Goal: Find specific page/section: Find specific page/section

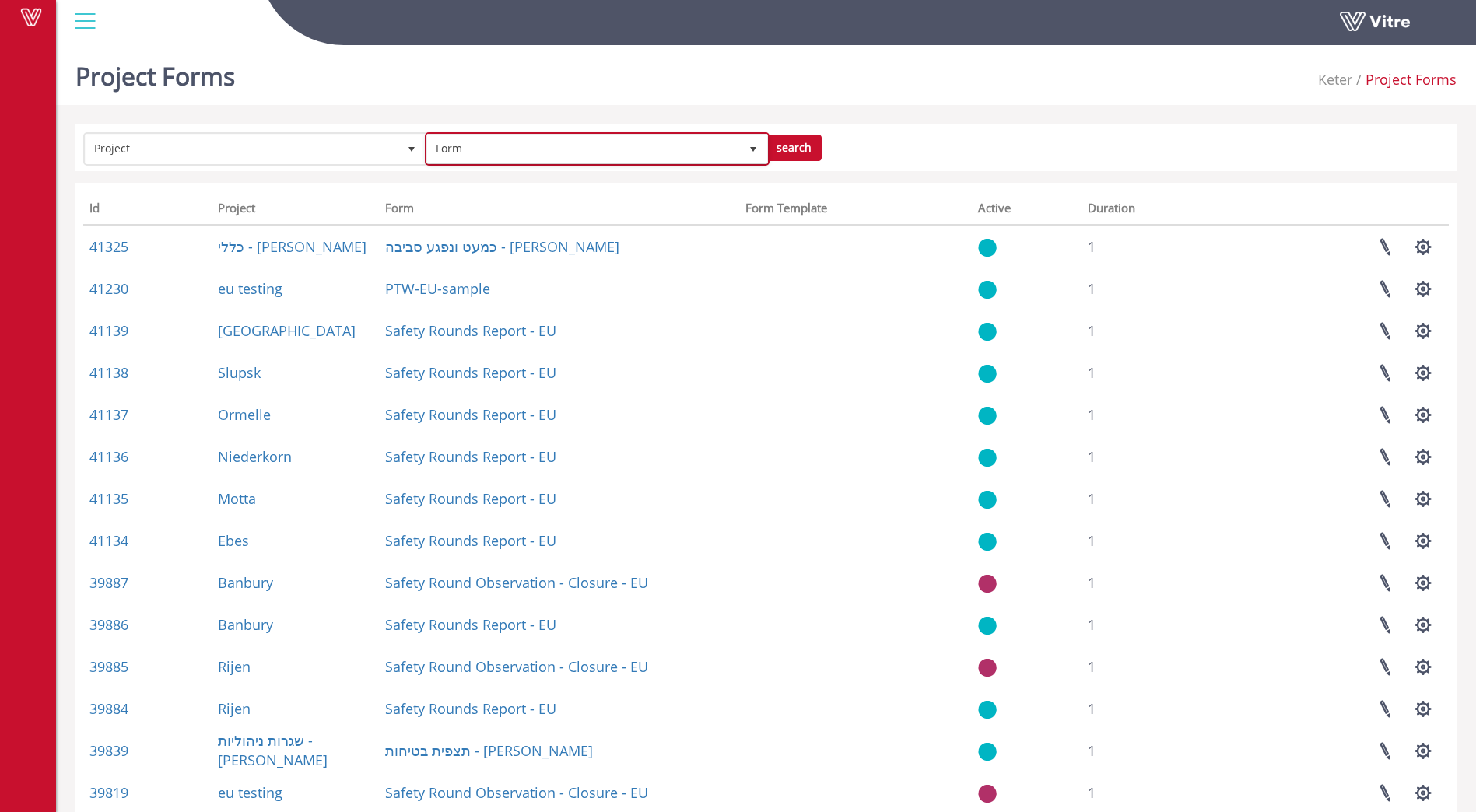
click at [519, 150] on span "Form" at bounding box center [583, 149] width 312 height 28
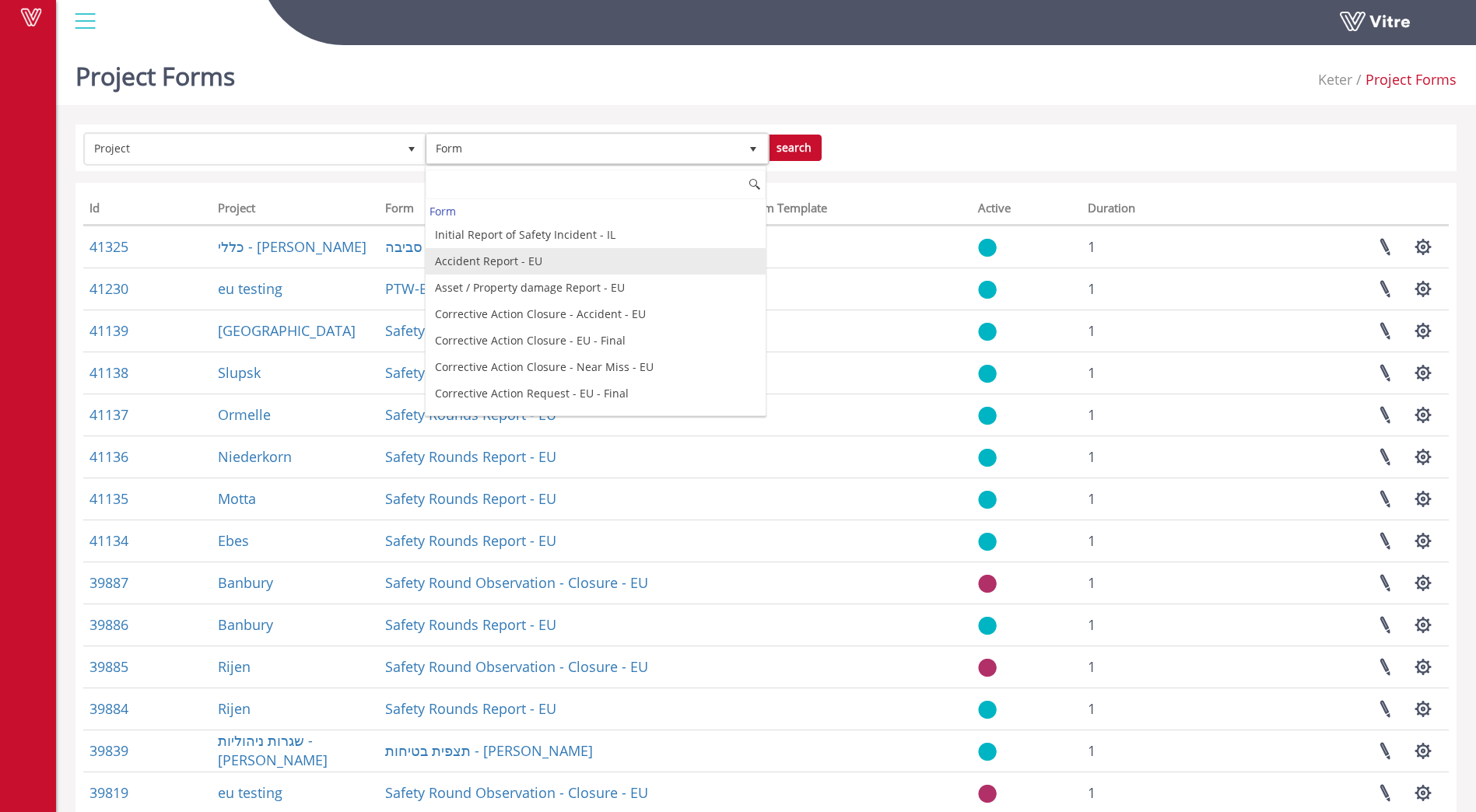
click at [493, 265] on li "Accident Report - EU" at bounding box center [595, 261] width 340 height 27
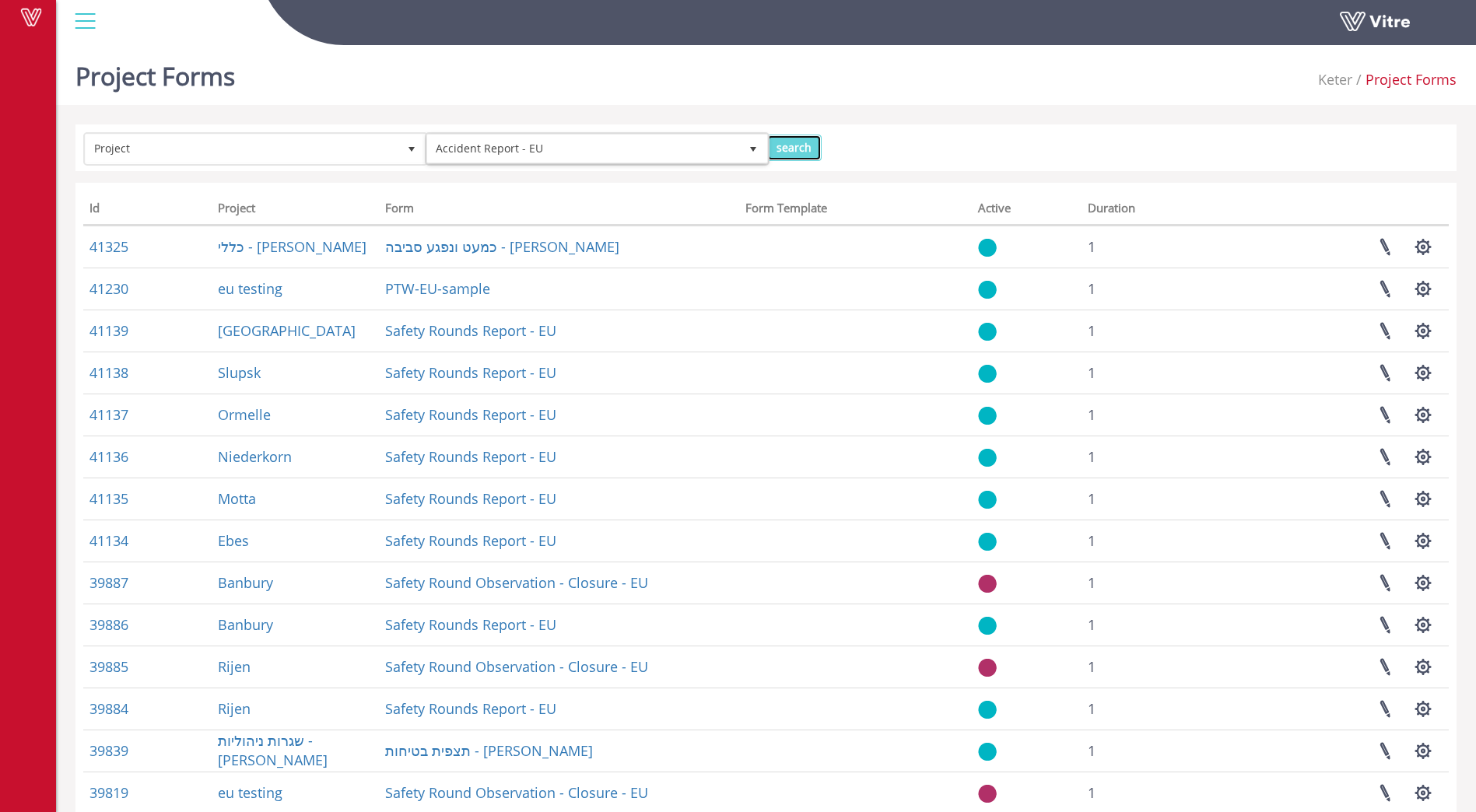
click at [794, 143] on input "search" at bounding box center [794, 148] width 55 height 27
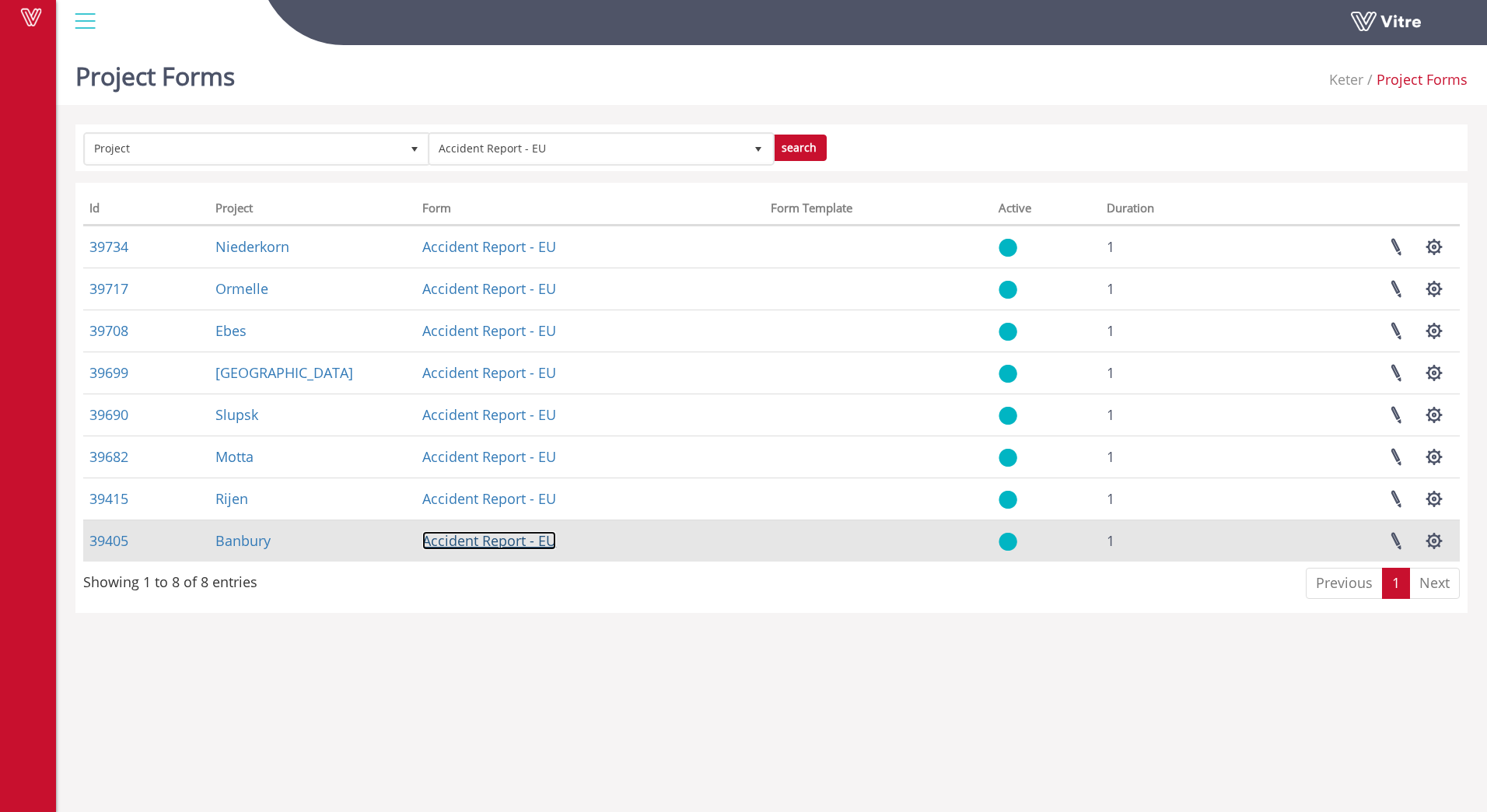
click at [486, 545] on link "Accident Report - EU" at bounding box center [489, 540] width 134 height 19
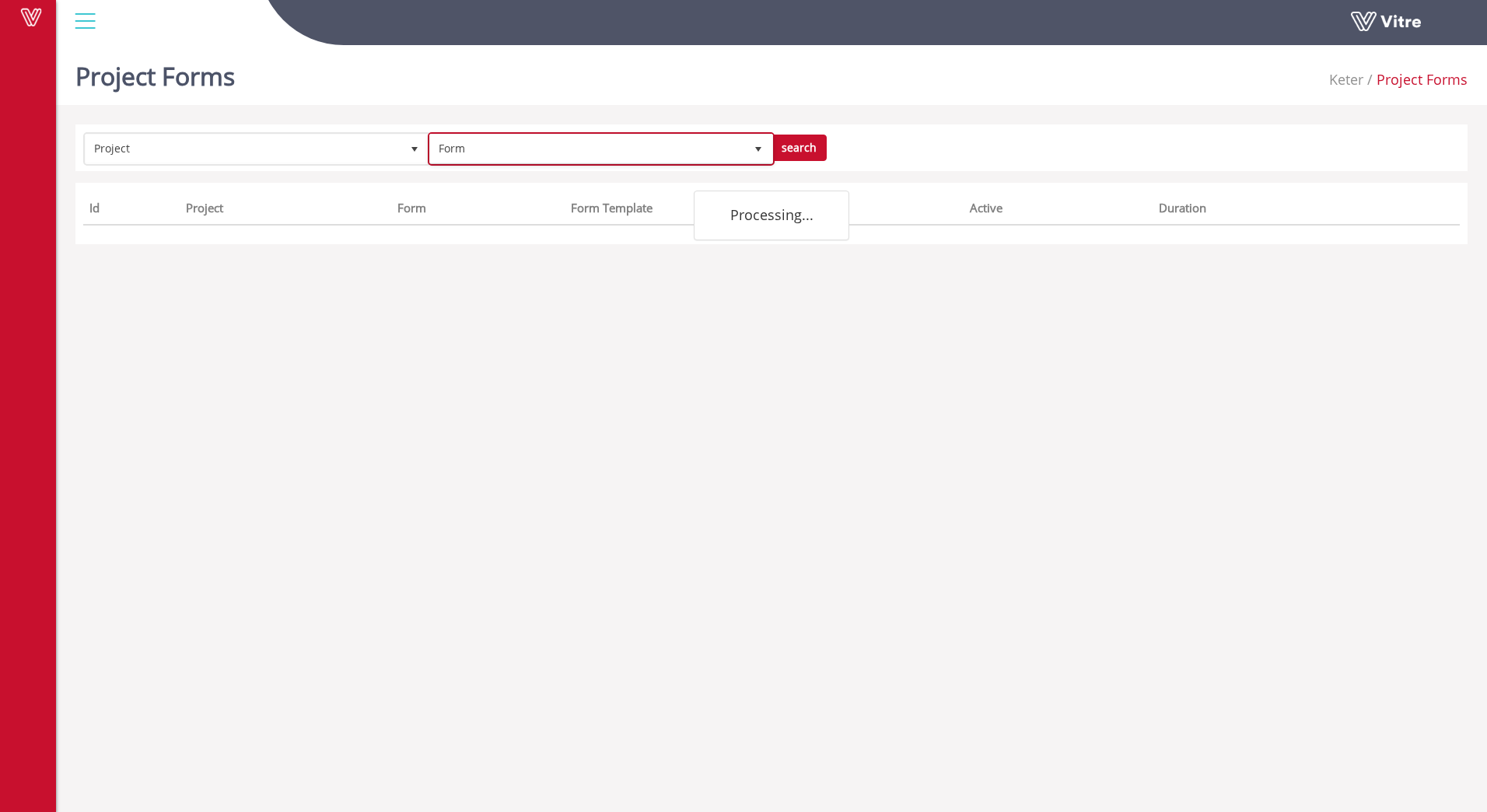
click at [507, 152] on span "Form" at bounding box center [588, 149] width 315 height 28
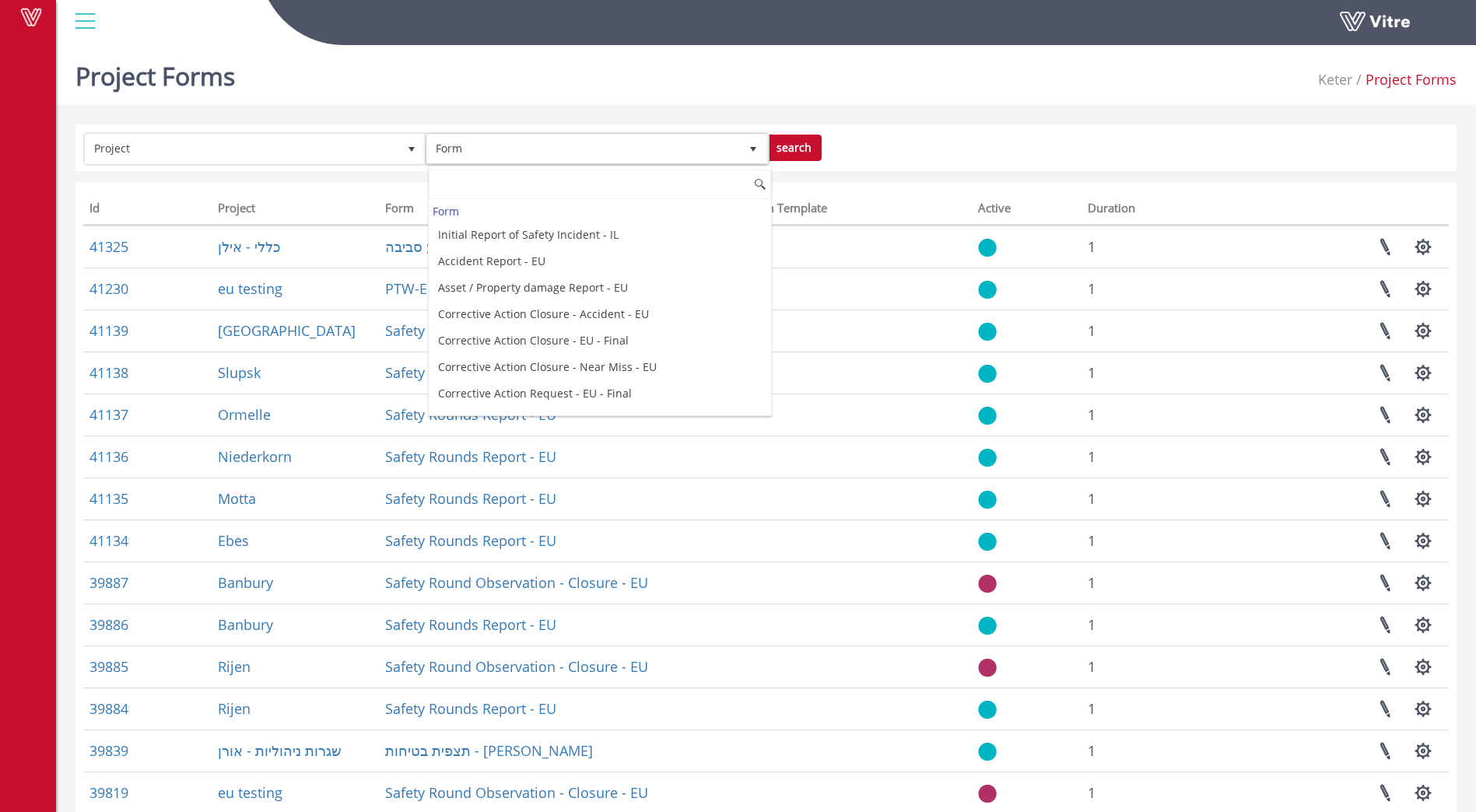
click at [941, 127] on div "Project Form search" at bounding box center [765, 147] width 1381 height 47
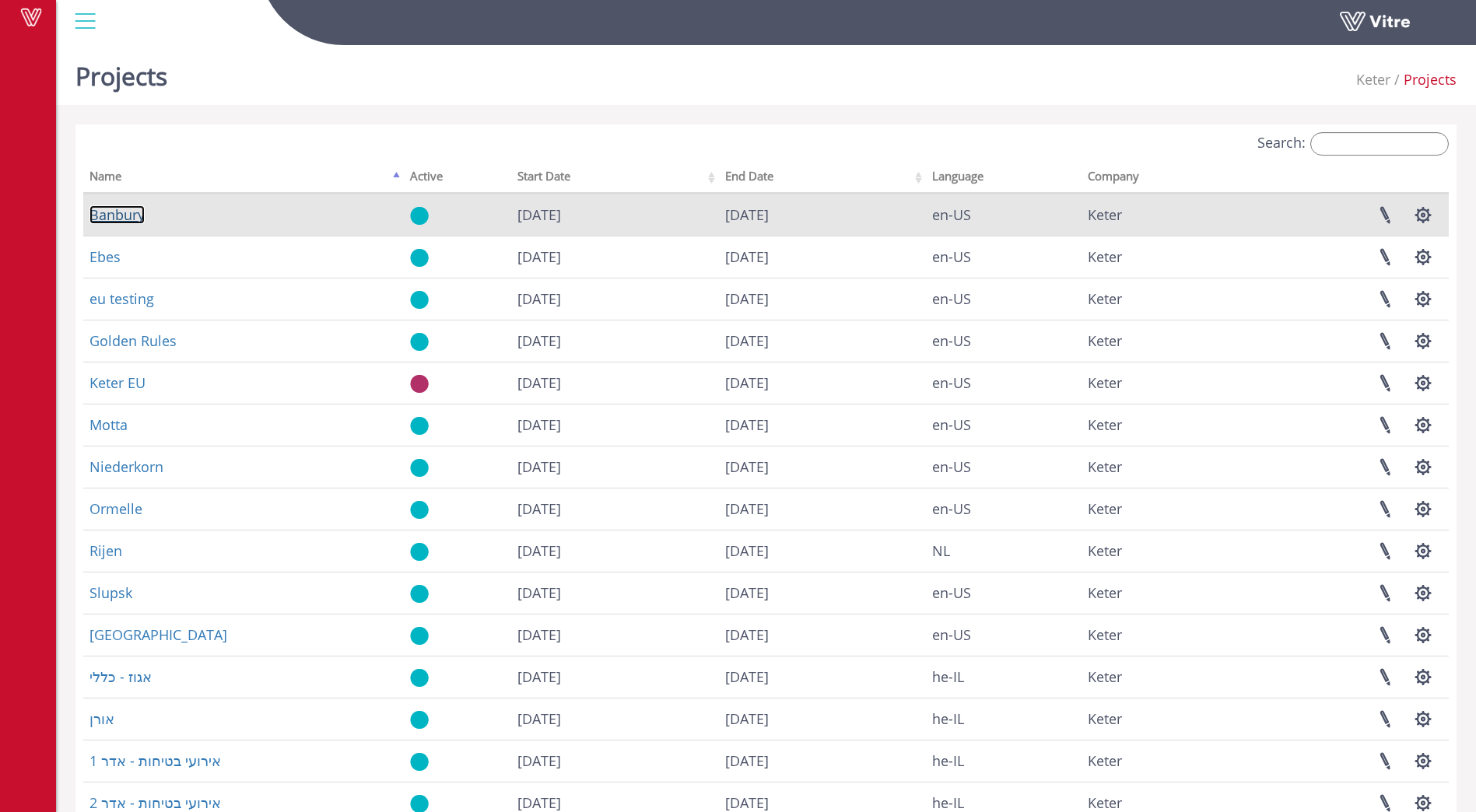
click at [116, 223] on link "Banbury" at bounding box center [117, 214] width 55 height 19
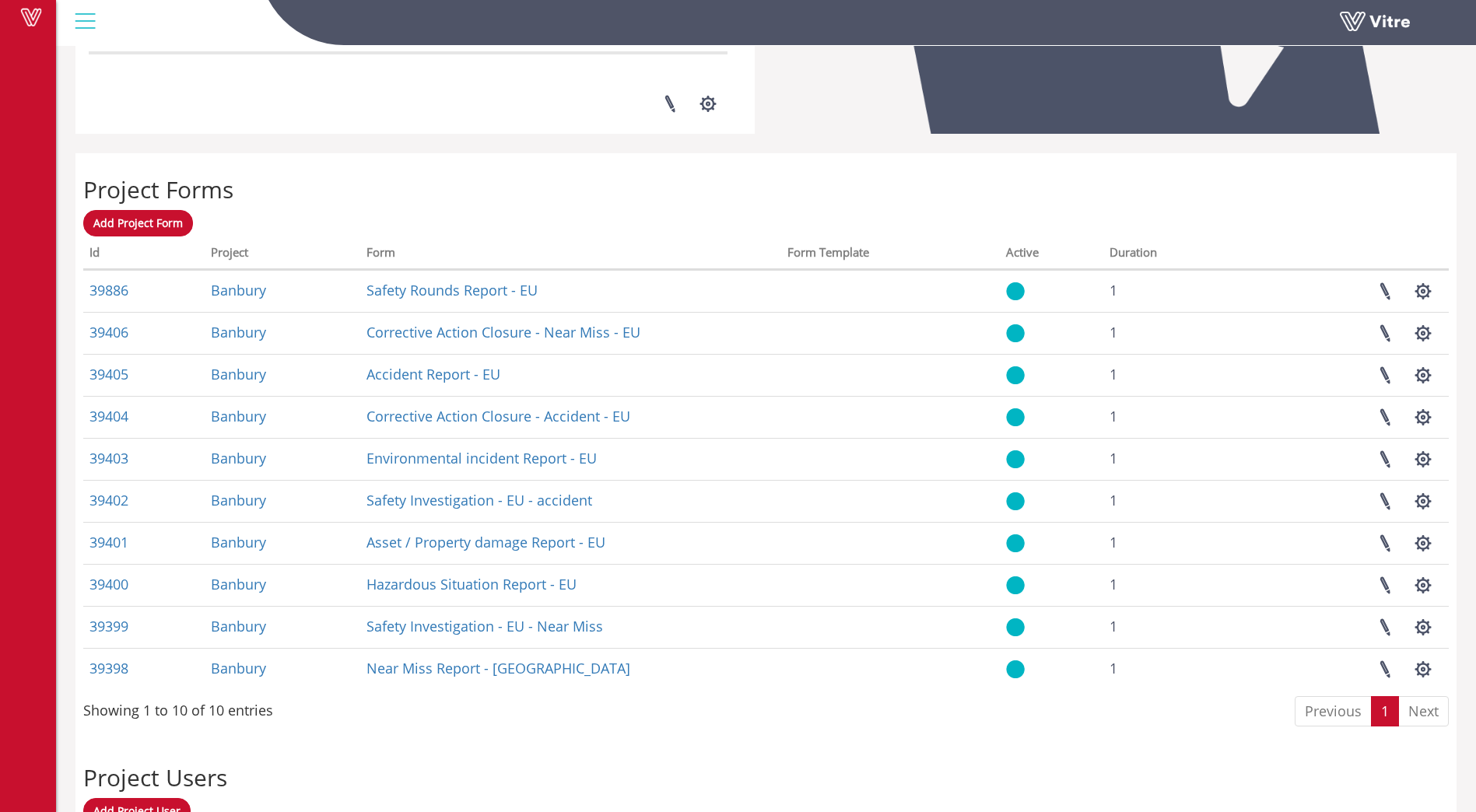
scroll to position [570, 0]
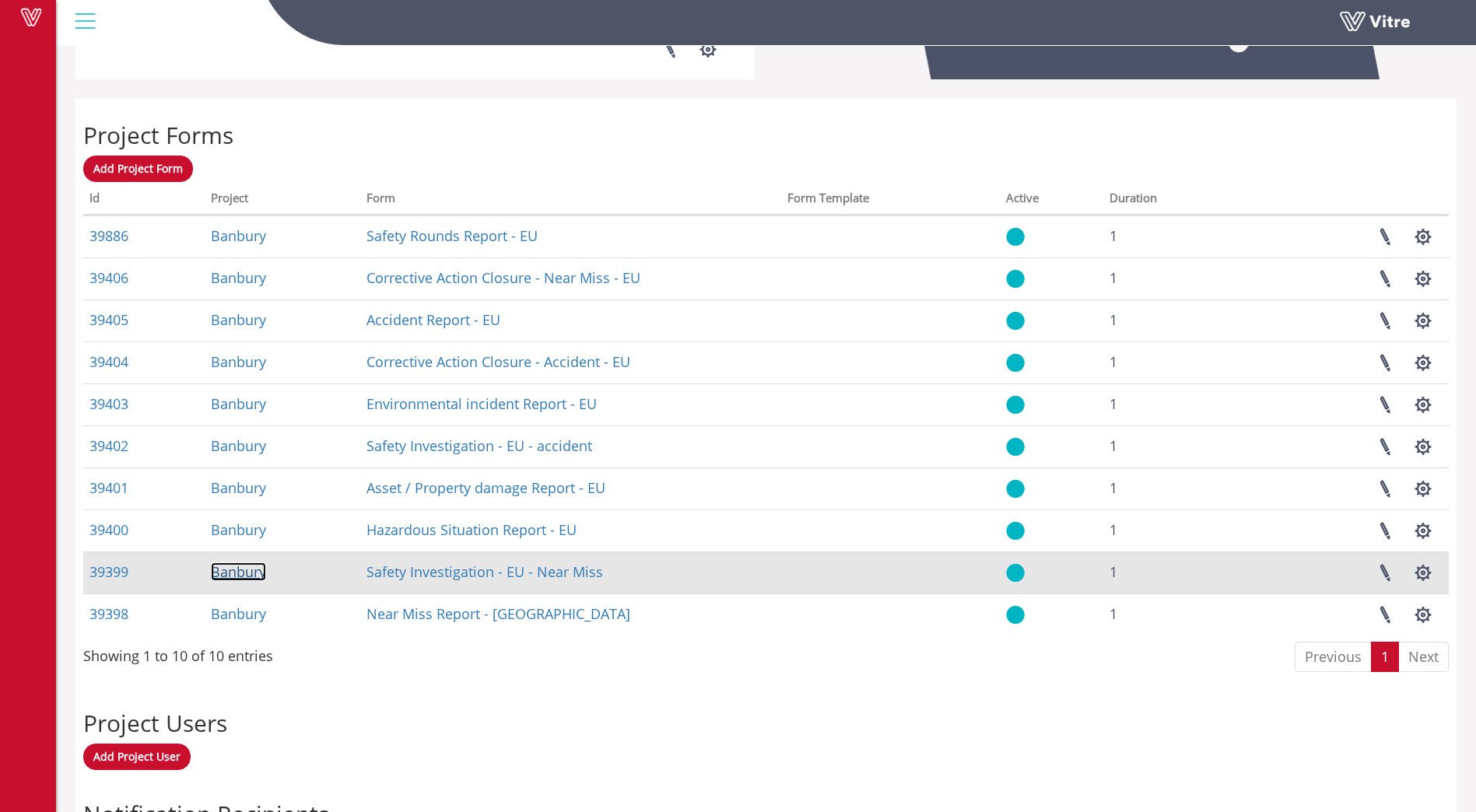
click at [245, 576] on link "Banbury" at bounding box center [238, 571] width 55 height 19
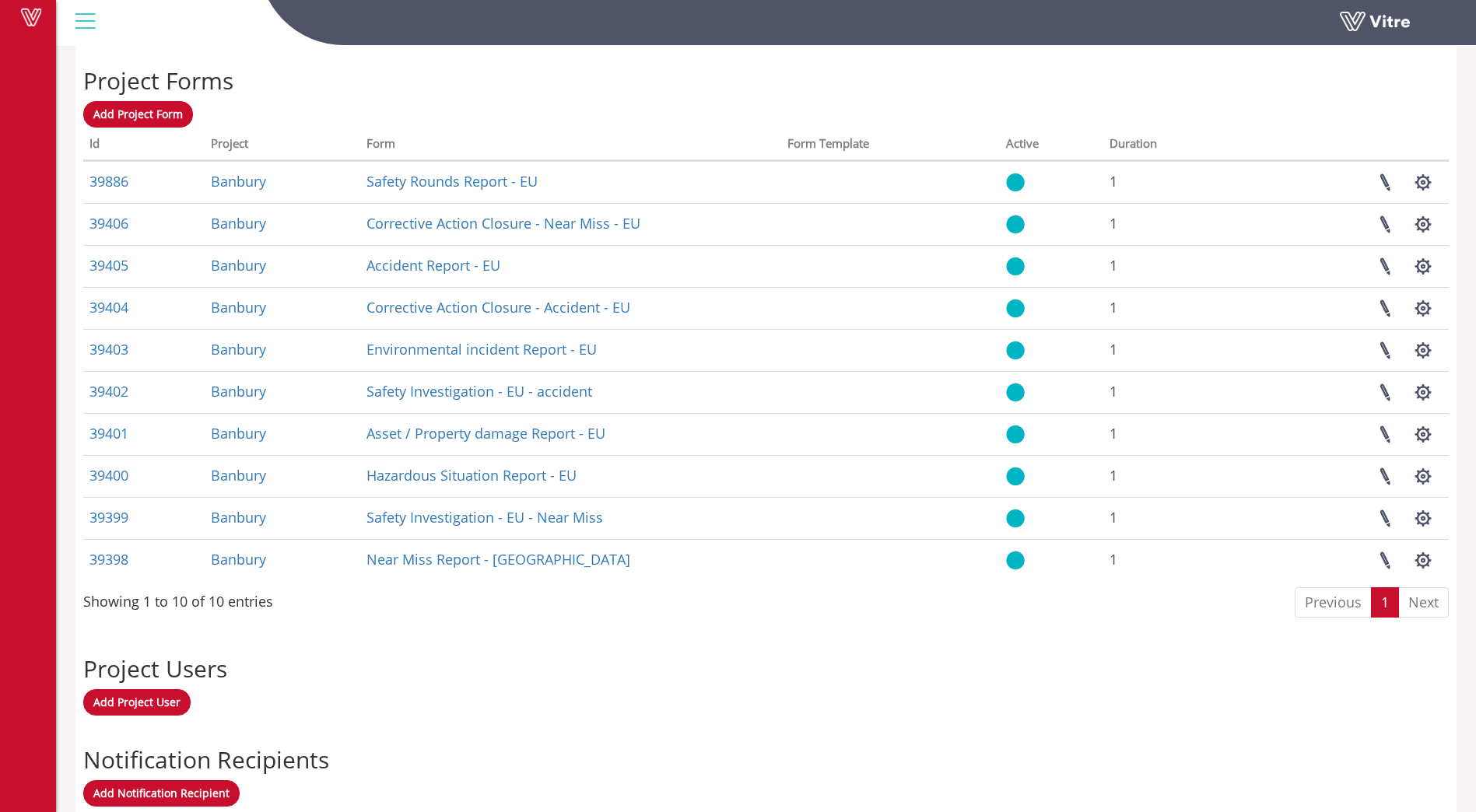
scroll to position [647, 0]
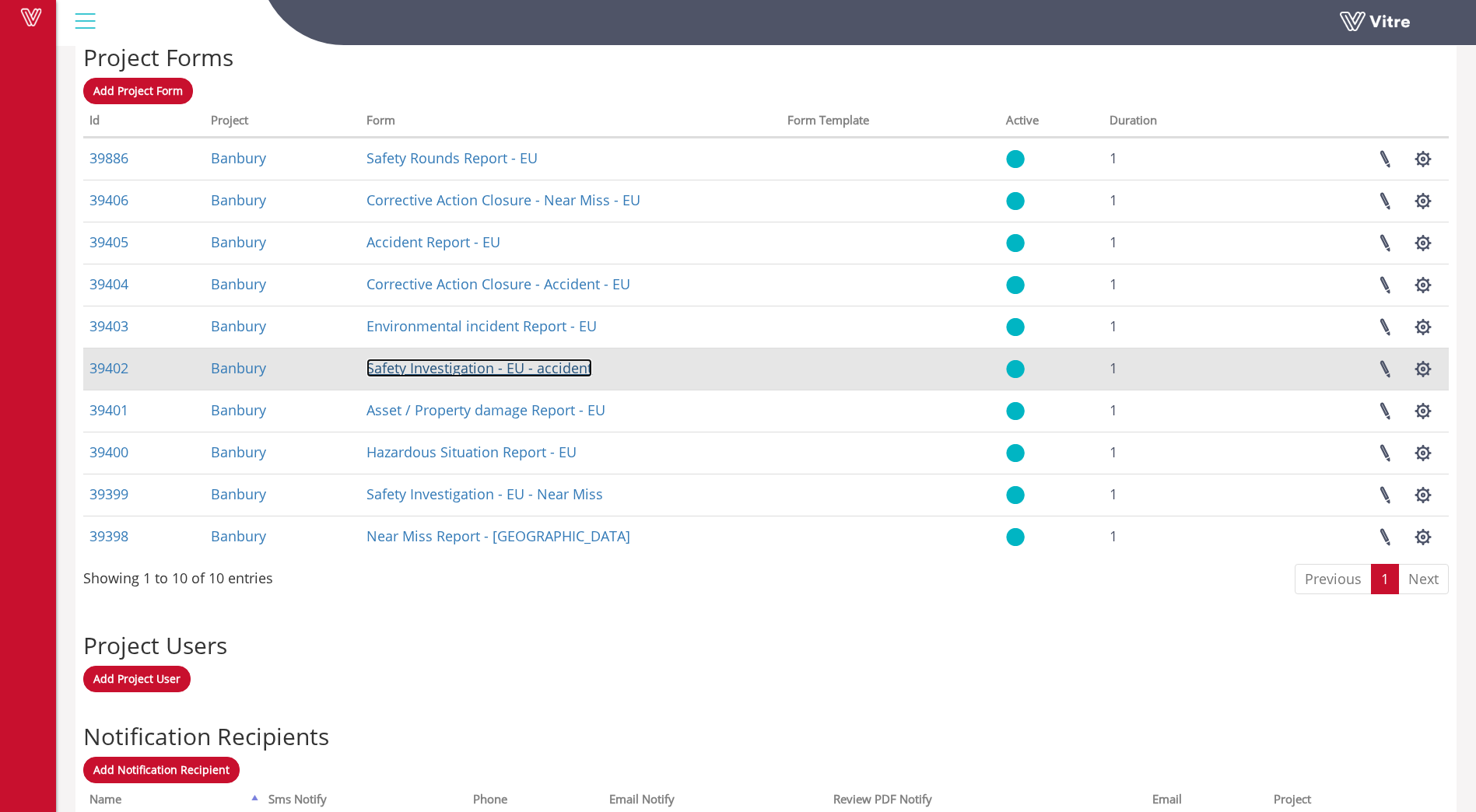
click at [418, 367] on link "Safety Investigation - EU - accident" at bounding box center [479, 367] width 226 height 19
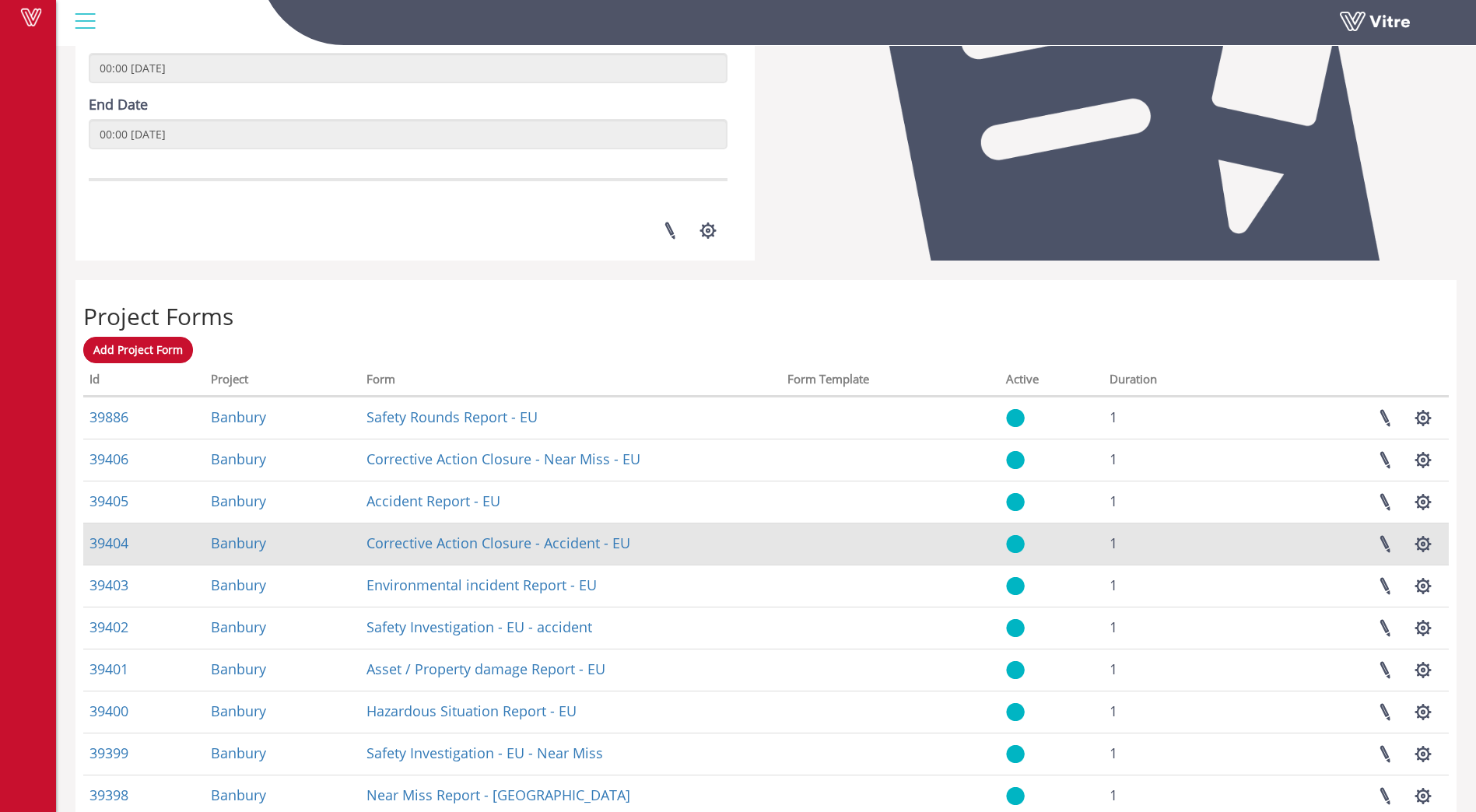
scroll to position [418, 0]
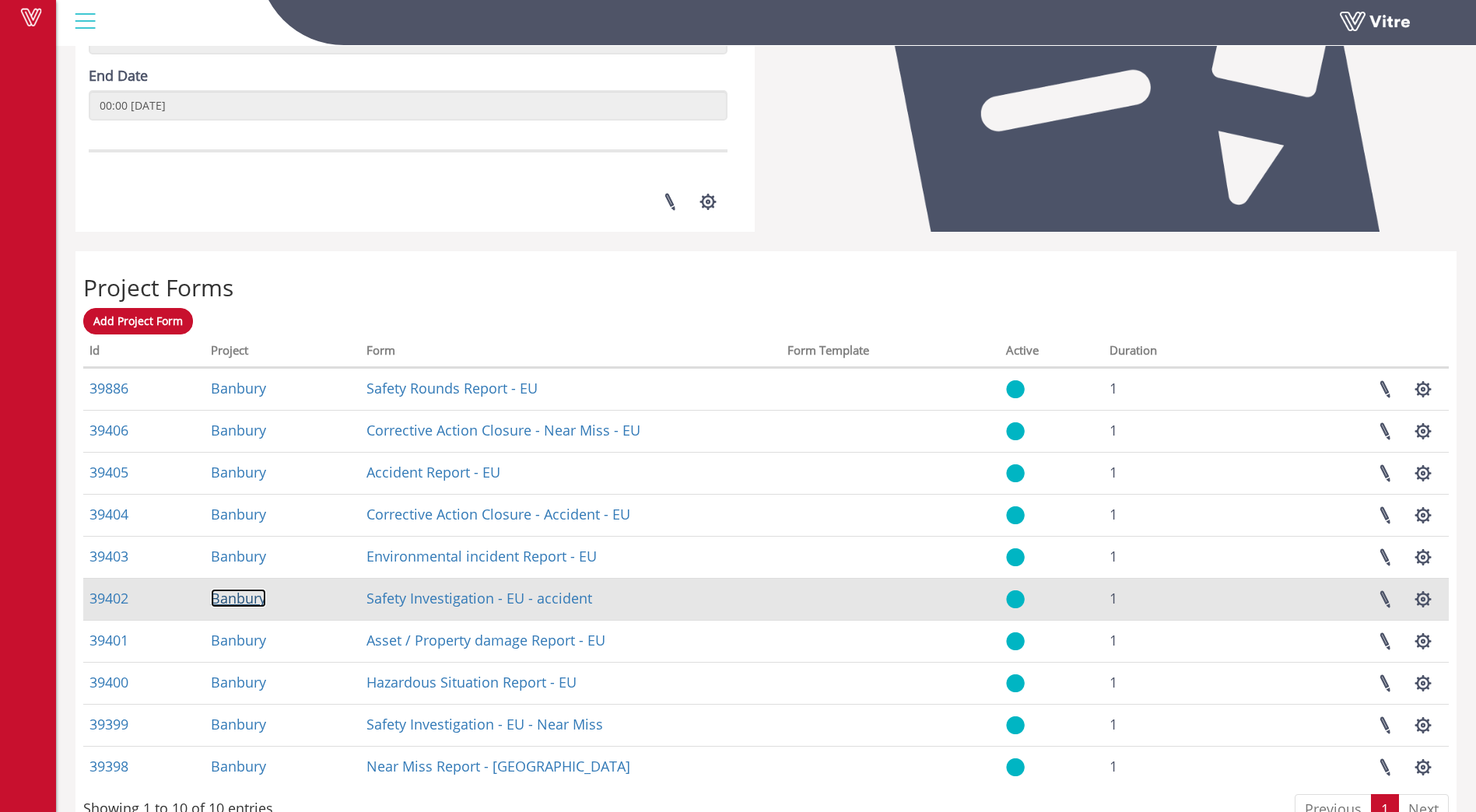
click at [240, 602] on link "Banbury" at bounding box center [238, 598] width 55 height 19
